Goal: Transaction & Acquisition: Purchase product/service

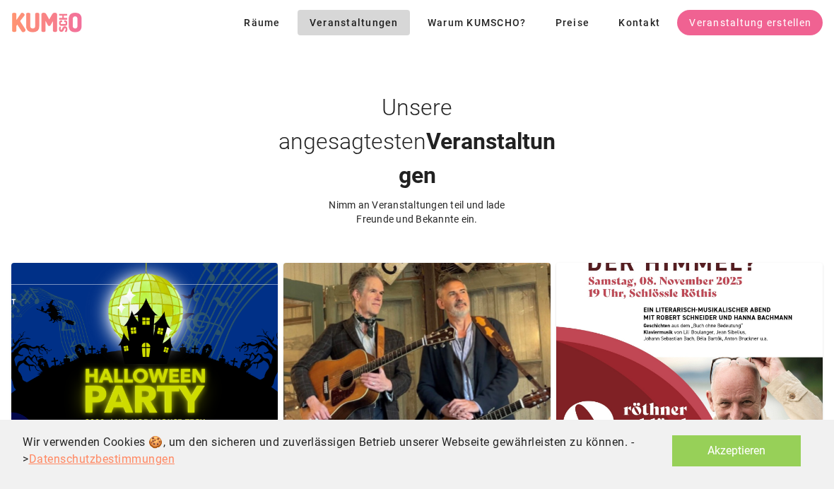
click at [723, 452] on button "Akzeptieren" at bounding box center [736, 451] width 129 height 31
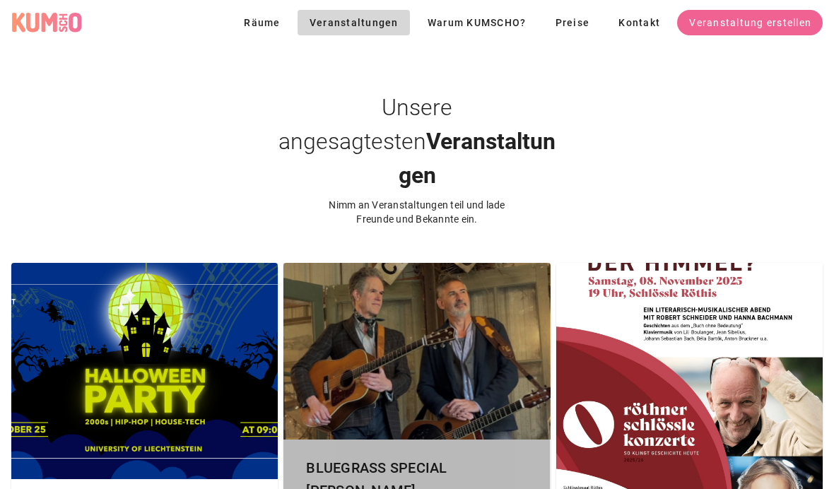
click at [438, 327] on div at bounding box center [417, 351] width 267 height 177
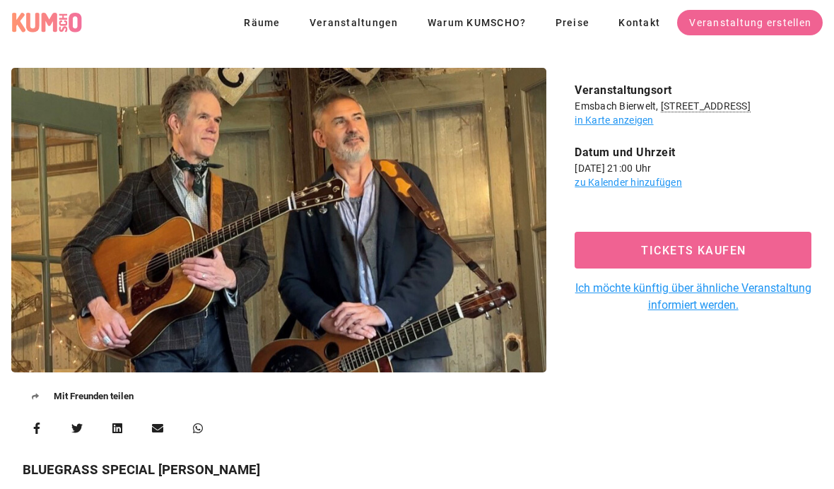
click at [436, 269] on div at bounding box center [278, 220] width 535 height 305
click at [368, 28] on span "Veranstaltungen" at bounding box center [354, 22] width 90 height 11
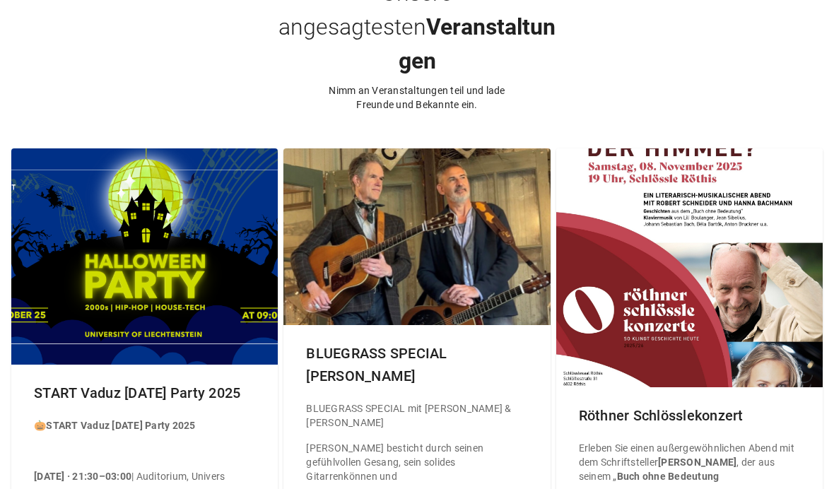
scroll to position [115, 0]
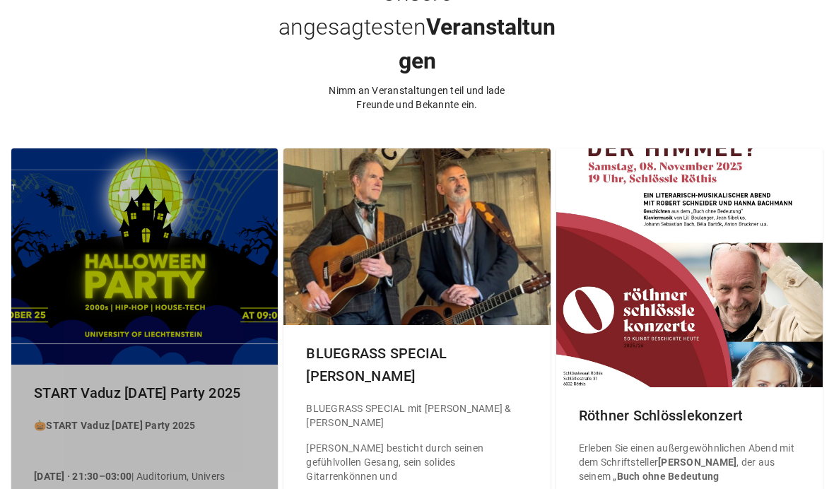
click at [195, 190] on div at bounding box center [144, 256] width 267 height 216
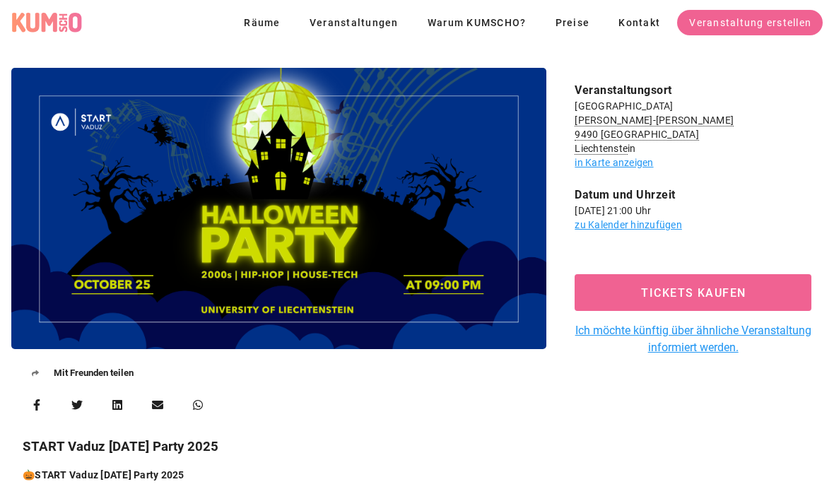
click at [675, 297] on span "Tickets kaufen" at bounding box center [693, 292] width 204 height 13
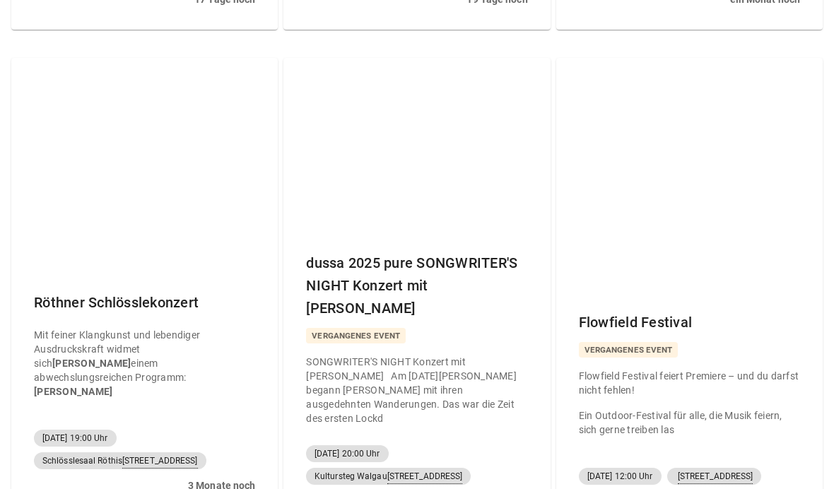
scroll to position [708, 0]
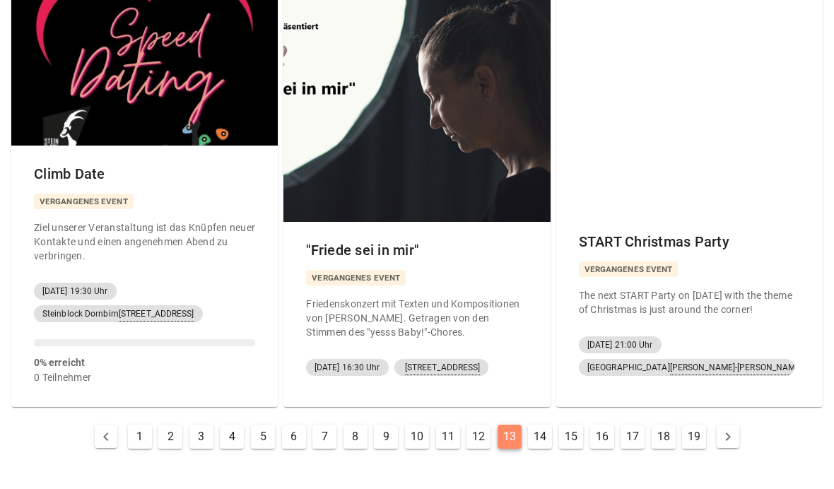
scroll to position [716, 0]
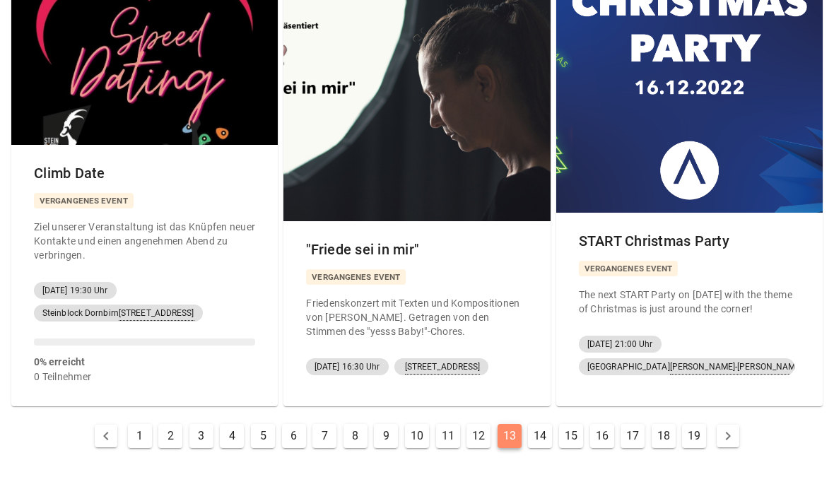
click at [726, 428] on icon "Next page" at bounding box center [728, 436] width 17 height 17
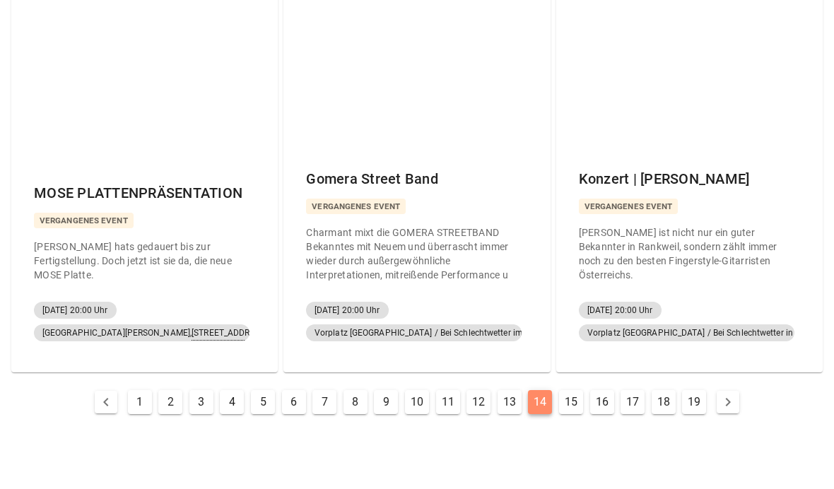
scroll to position [693, 0]
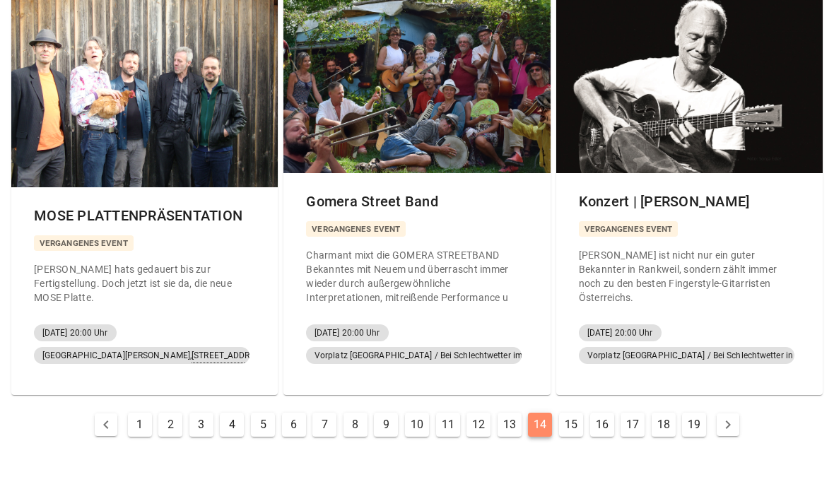
click at [136, 414] on button "1" at bounding box center [140, 426] width 24 height 24
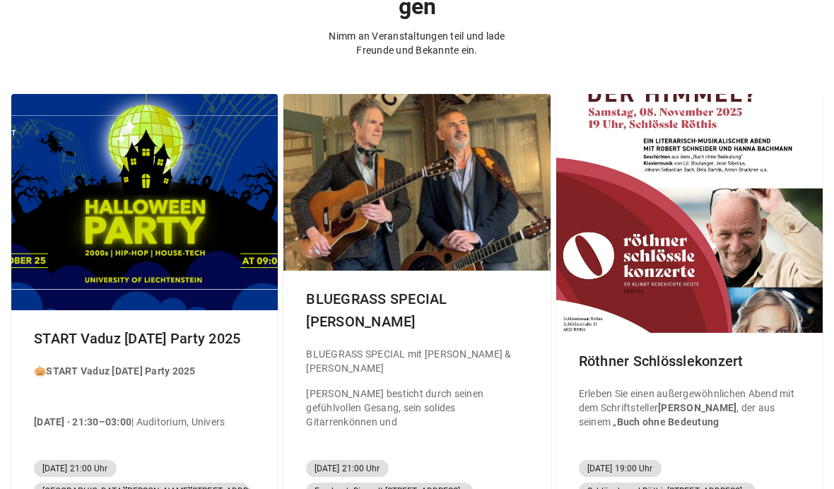
scroll to position [168, 0]
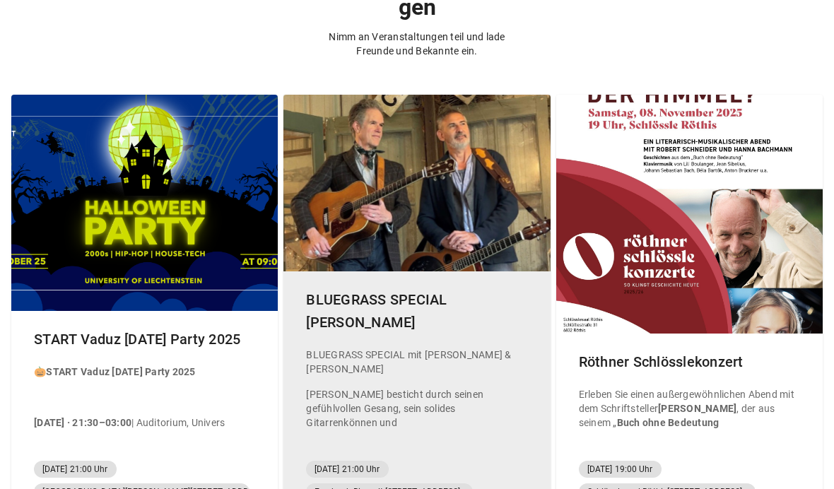
click at [424, 281] on div "BLUEGRASS SPECIAL [PERSON_NAME]" at bounding box center [417, 311] width 244 height 68
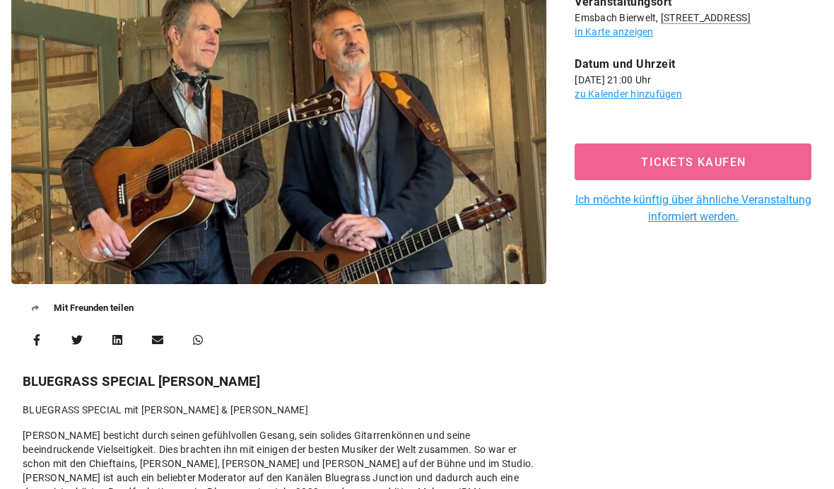
scroll to position [134, 0]
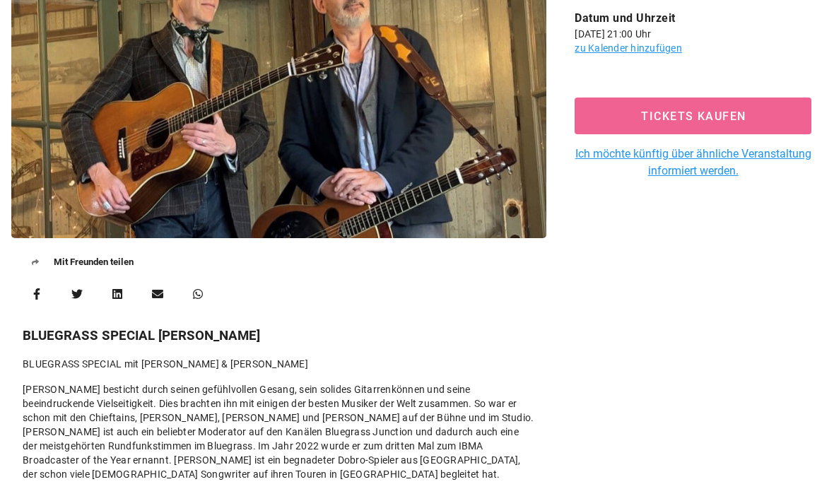
click at [33, 293] on icon at bounding box center [36, 294] width 7 height 11
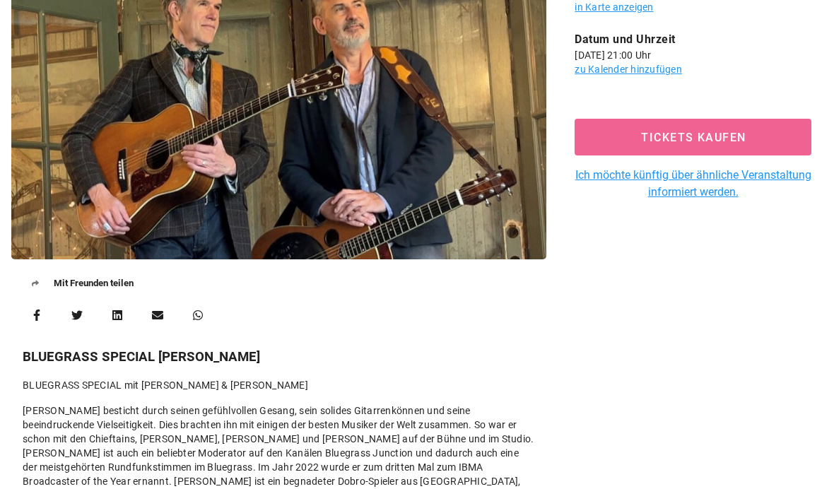
scroll to position [51, 0]
